Goal: Transaction & Acquisition: Purchase product/service

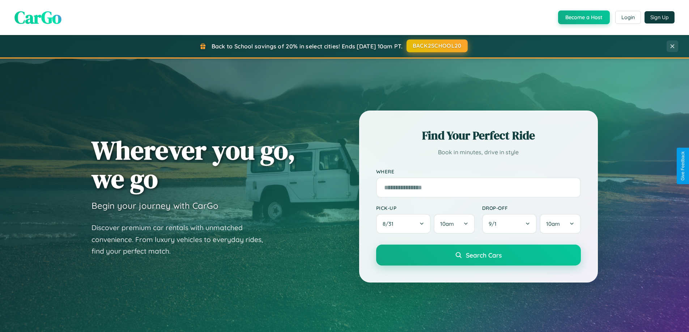
click at [436, 46] on button "BACK2SCHOOL20" at bounding box center [436, 45] width 61 height 13
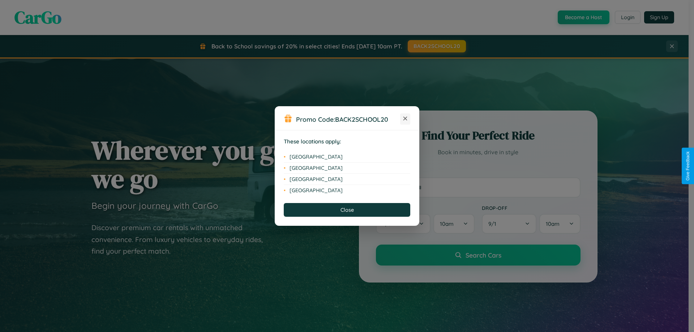
click at [405, 119] on icon at bounding box center [405, 119] width 4 height 4
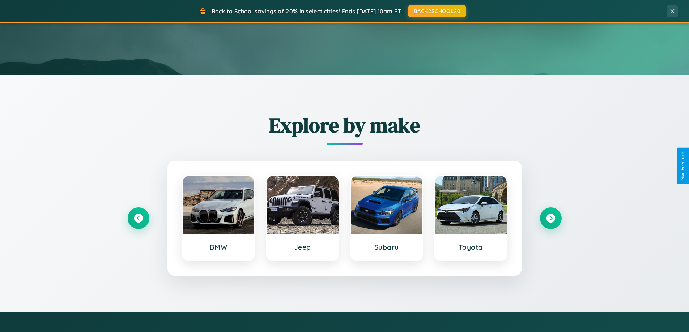
scroll to position [497, 0]
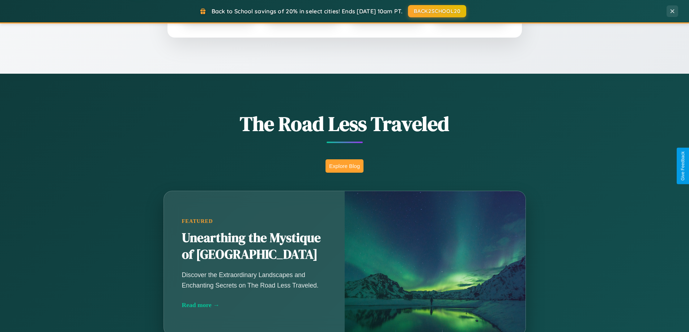
click at [344, 166] on button "Explore Blog" at bounding box center [344, 165] width 38 height 13
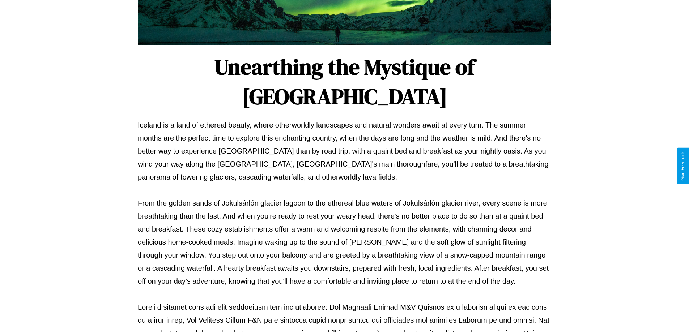
scroll to position [234, 0]
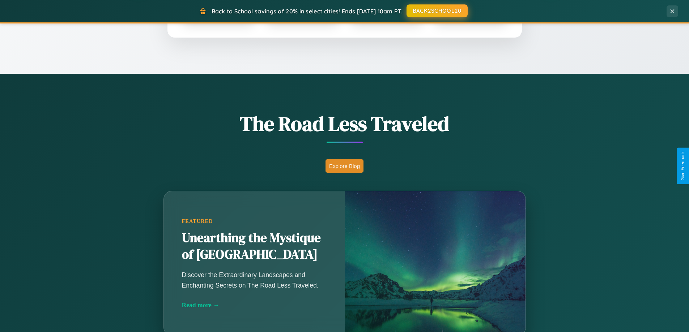
click at [436, 11] on button "BACK2SCHOOL20" at bounding box center [436, 10] width 61 height 13
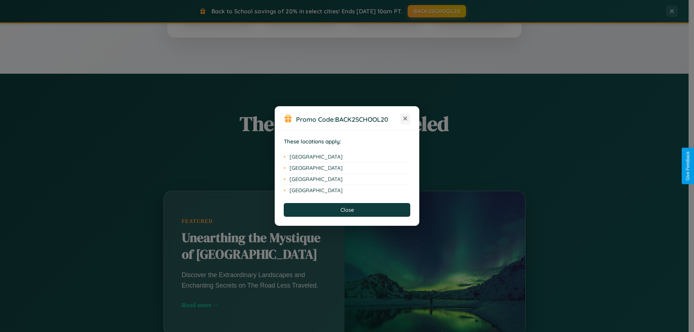
click at [405, 119] on icon at bounding box center [405, 119] width 4 height 4
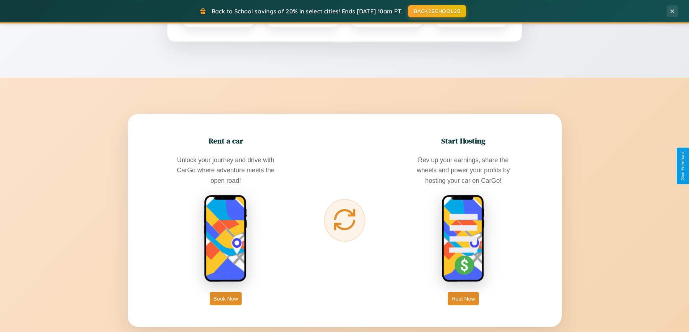
scroll to position [1162, 0]
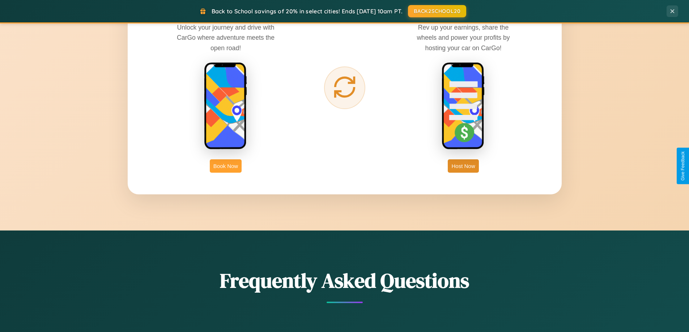
click at [226, 166] on button "Book Now" at bounding box center [226, 165] width 32 height 13
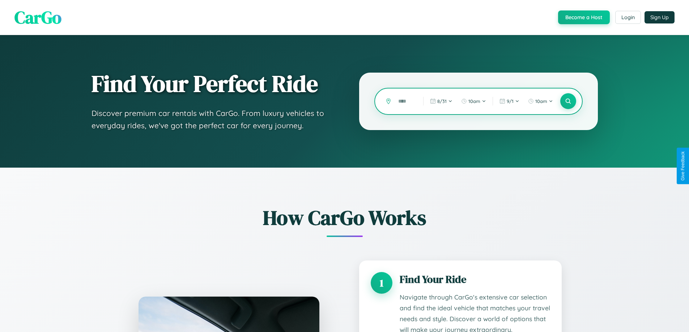
click at [405, 101] on input "text" at bounding box center [404, 101] width 21 height 13
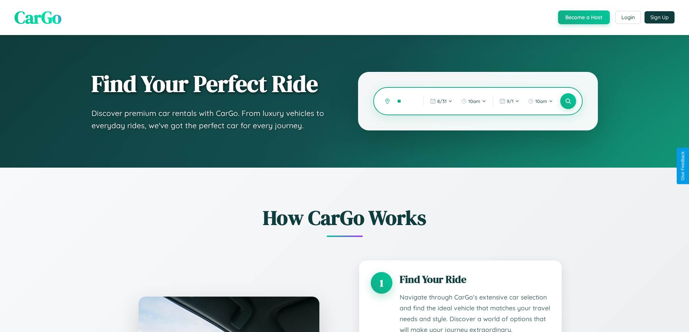
type input "*"
type input "**********"
click at [568, 101] on icon at bounding box center [567, 101] width 7 height 7
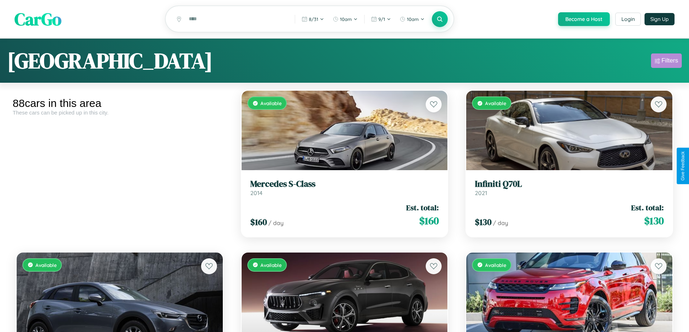
click at [666, 62] on div "Filters" at bounding box center [669, 60] width 17 height 7
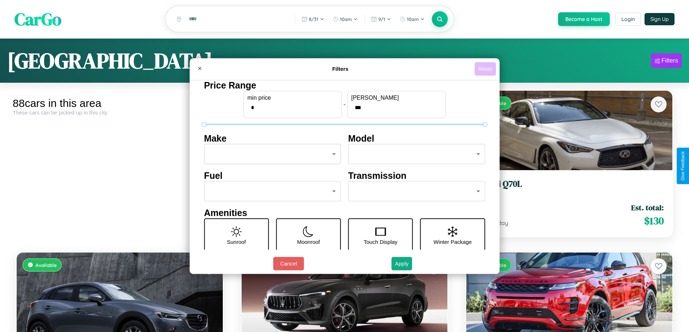
click at [486, 69] on button "Reset" at bounding box center [484, 68] width 21 height 13
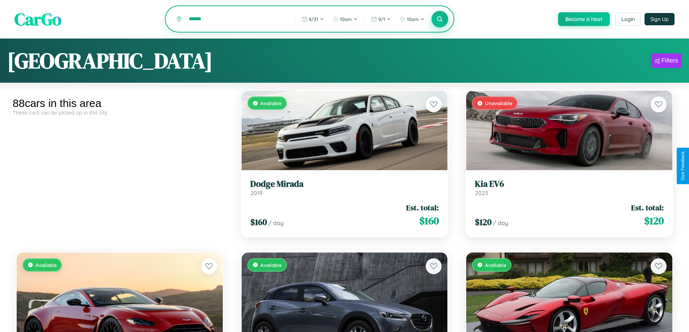
type input "******"
click at [439, 20] on icon at bounding box center [439, 19] width 7 height 7
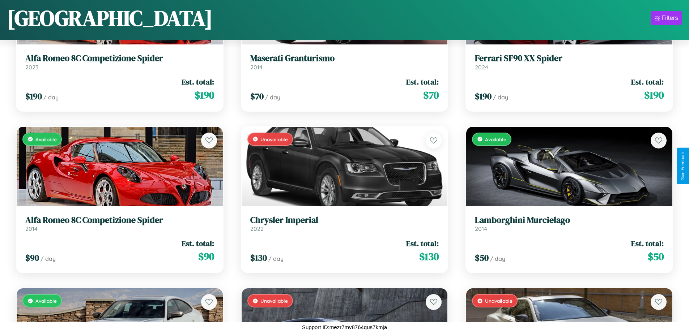
scroll to position [264, 0]
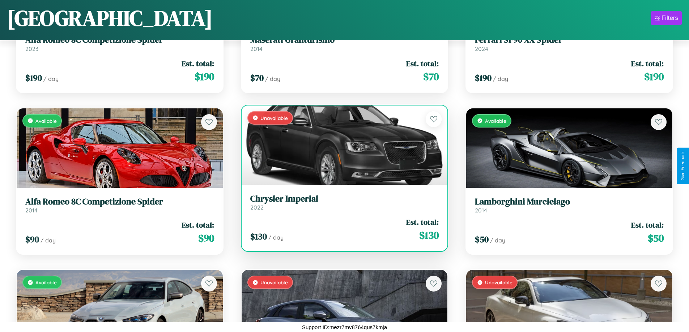
click at [341, 205] on link "Chrysler Imperial 2022" at bounding box center [344, 203] width 189 height 18
